Goal: Information Seeking & Learning: Compare options

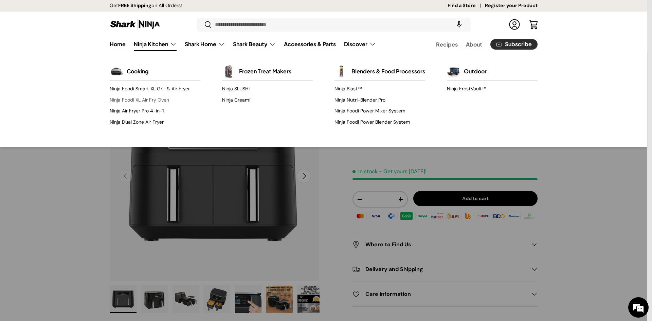
click at [155, 98] on link "Ninja Foodi XL Air Fry Oven" at bounding box center [155, 99] width 91 height 11
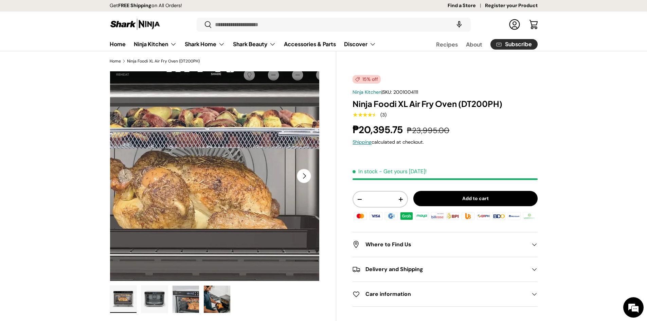
click at [228, 160] on img "Gallery Viewer" at bounding box center [215, 176] width 210 height 210
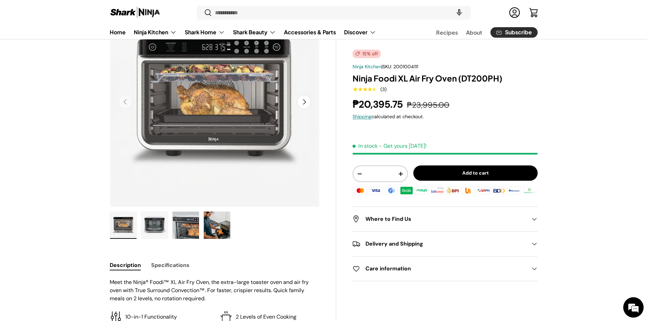
scroll to position [197, 0]
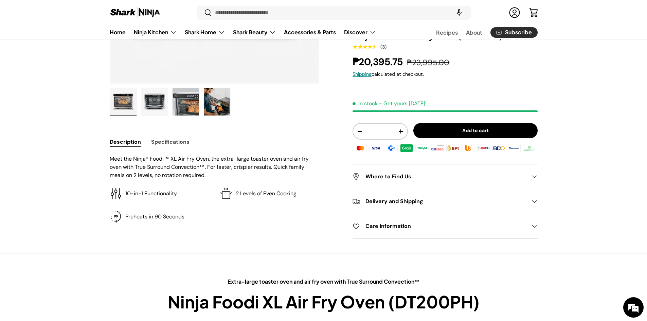
click at [168, 140] on button "Specifications" at bounding box center [170, 141] width 38 height 15
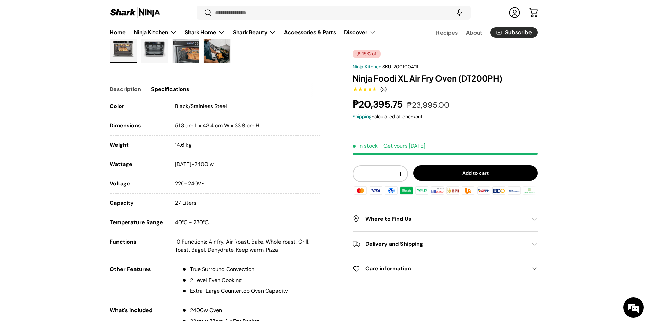
scroll to position [230, 0]
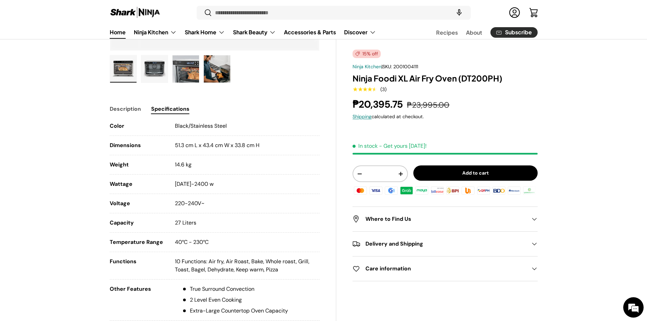
click at [117, 34] on link "Home" at bounding box center [118, 31] width 16 height 13
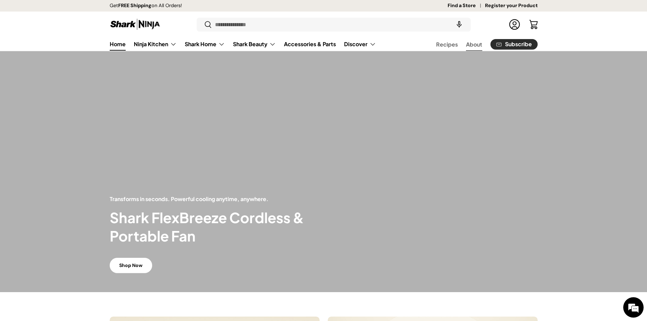
click at [472, 47] on link "About" at bounding box center [474, 44] width 16 height 13
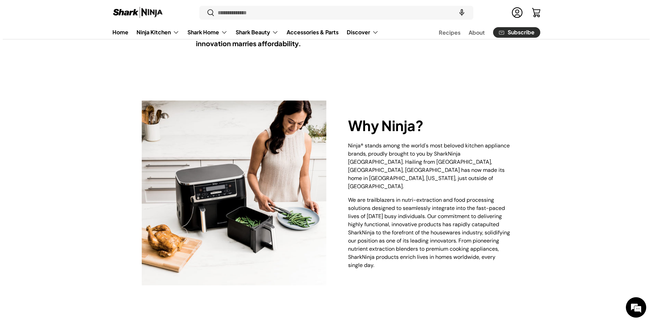
scroll to position [92, 0]
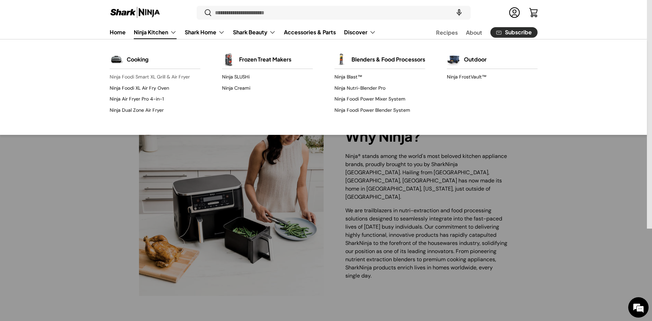
click at [173, 77] on link "Ninja Foodi Smart XL Grill & Air Fryer" at bounding box center [155, 77] width 91 height 11
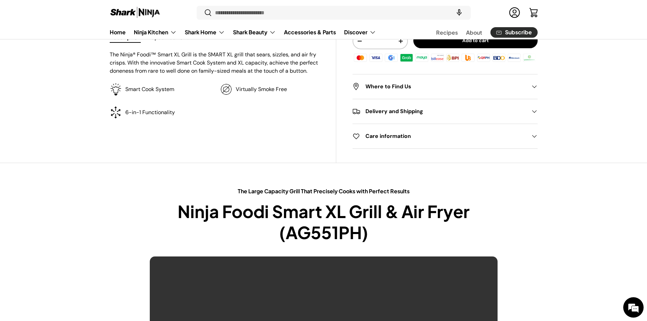
scroll to position [231, 0]
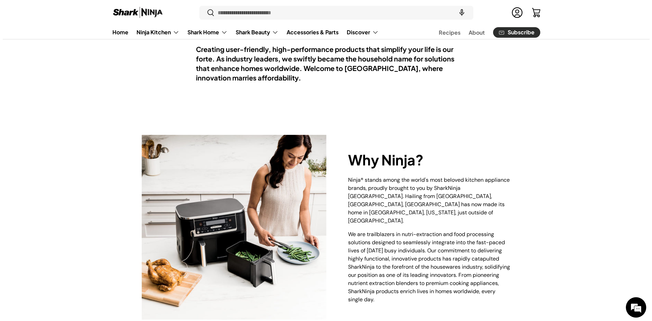
scroll to position [65, 0]
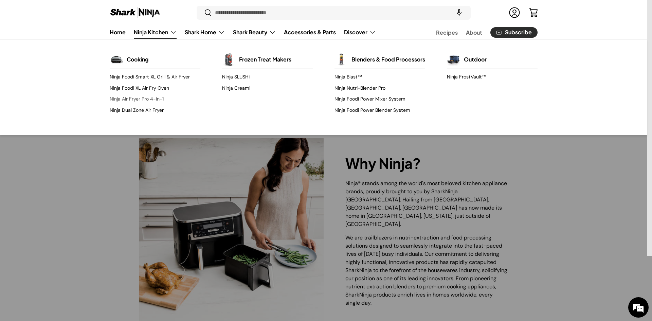
click at [157, 100] on link "Ninja Air Fryer Pro 4-in-1" at bounding box center [155, 99] width 91 height 11
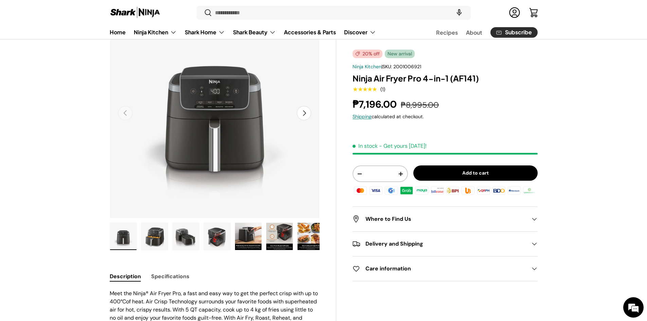
scroll to position [104, 0]
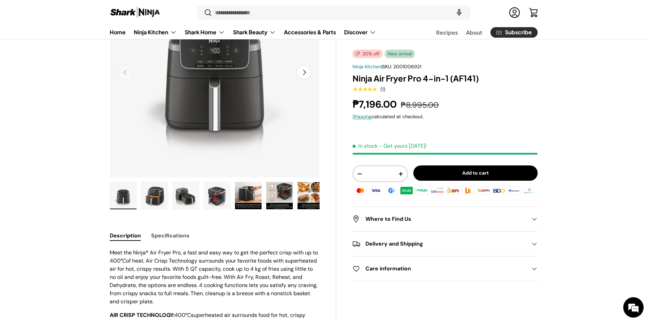
click at [188, 197] on img "Gallery Viewer" at bounding box center [186, 195] width 27 height 27
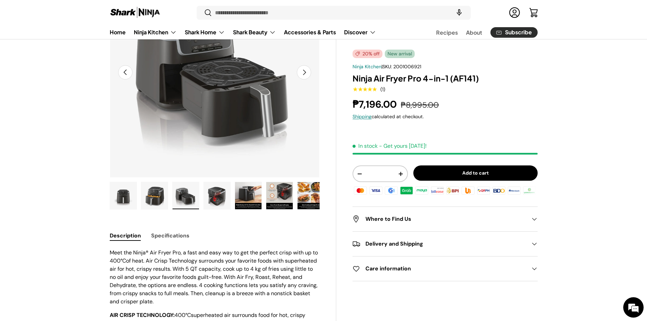
click at [219, 202] on img "Gallery Viewer" at bounding box center [217, 195] width 27 height 27
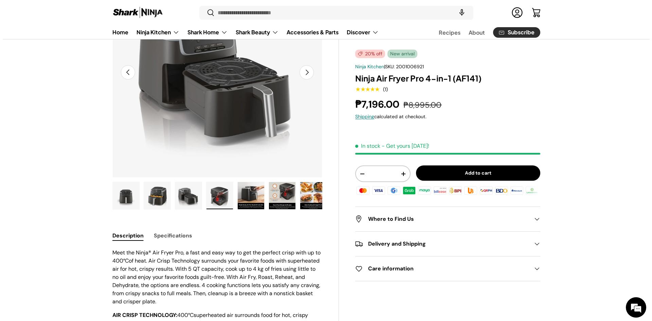
scroll to position [0, 641]
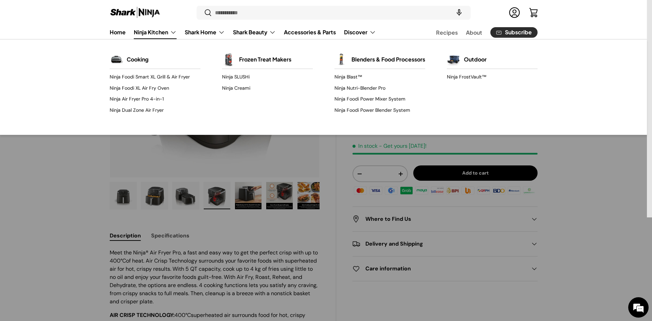
click at [174, 35] on link "Ninja Kitchen" at bounding box center [155, 32] width 43 height 14
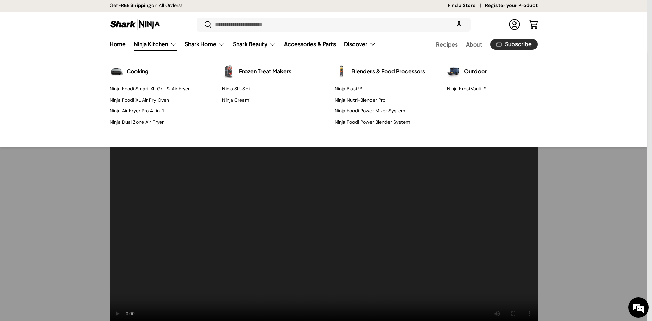
click at [169, 42] on link "Ninja Kitchen" at bounding box center [155, 44] width 43 height 14
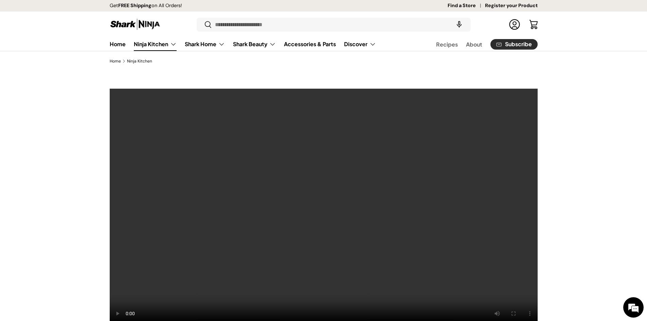
click at [173, 45] on link "Ninja Kitchen" at bounding box center [155, 44] width 43 height 14
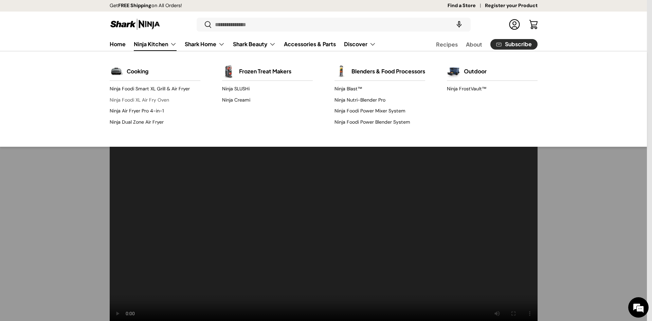
click at [152, 102] on link "Ninja Foodi XL Air Fry Oven" at bounding box center [155, 99] width 91 height 11
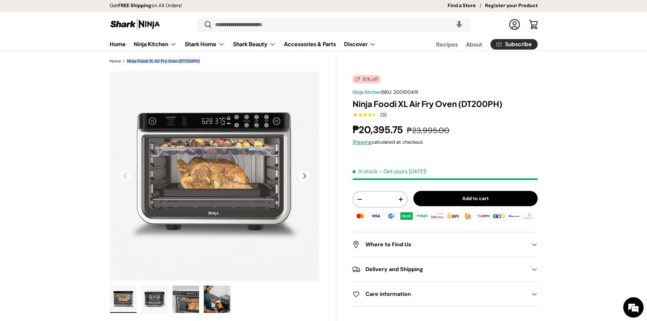
drag, startPoint x: 127, startPoint y: 62, endPoint x: 201, endPoint y: 62, distance: 74.1
click at [201, 62] on ol "Home Ninja Foodi XL Air Fry Oven (DT200PH)" at bounding box center [215, 61] width 211 height 6
copy ol "Ninja Foodi XL Air Fry Oven (DT200PH)"
